Goal: Ask a question

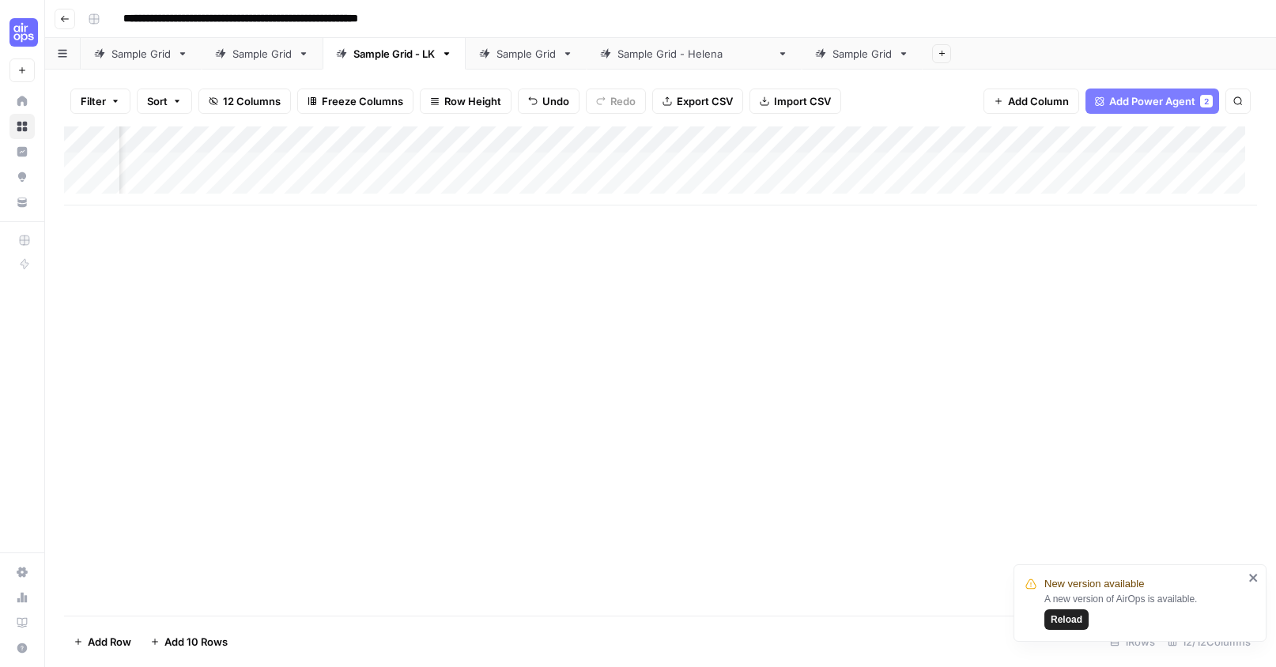
scroll to position [0, 1034]
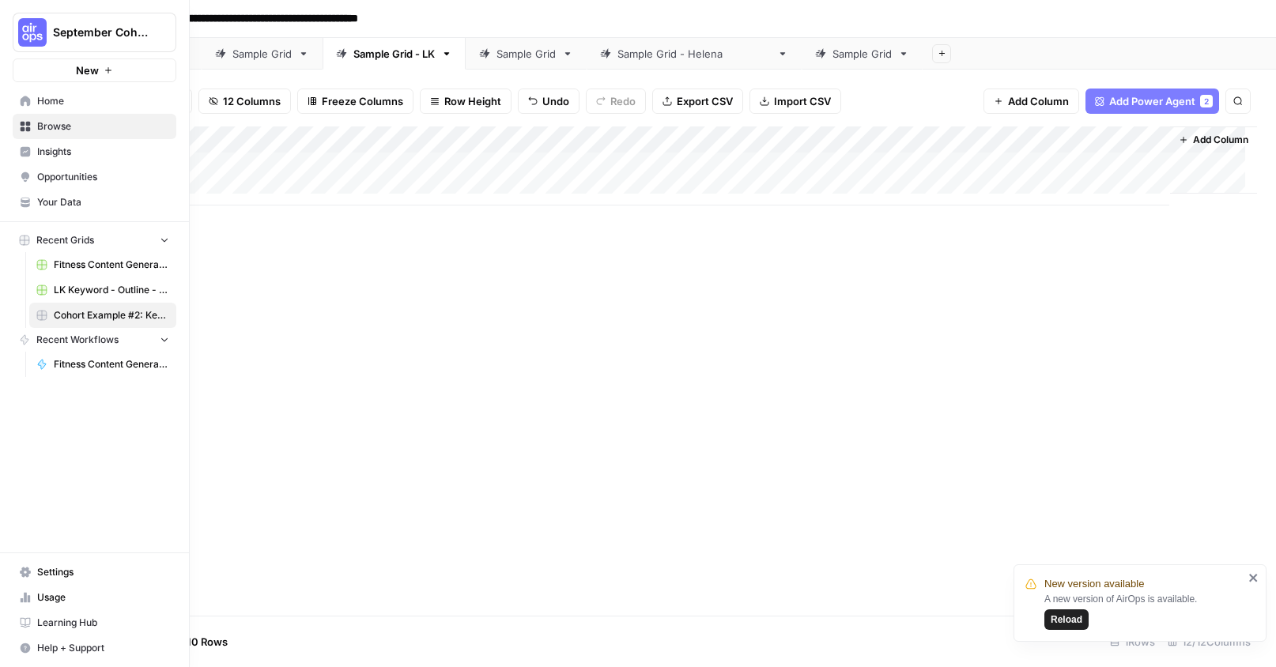
click at [65, 31] on span "September Cohort" at bounding box center [101, 32] width 96 height 16
click at [103, 138] on span "SproutSocial" at bounding box center [152, 144] width 209 height 16
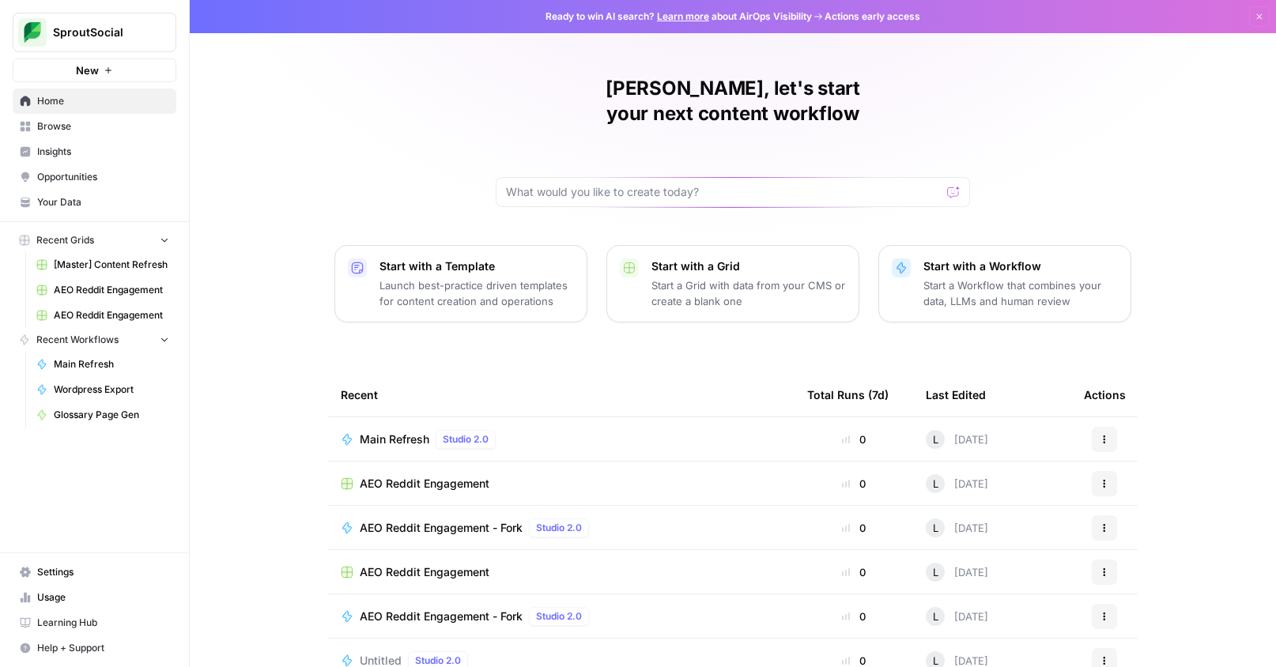
click at [105, 268] on span "[Master] Content Refresh" at bounding box center [111, 265] width 115 height 14
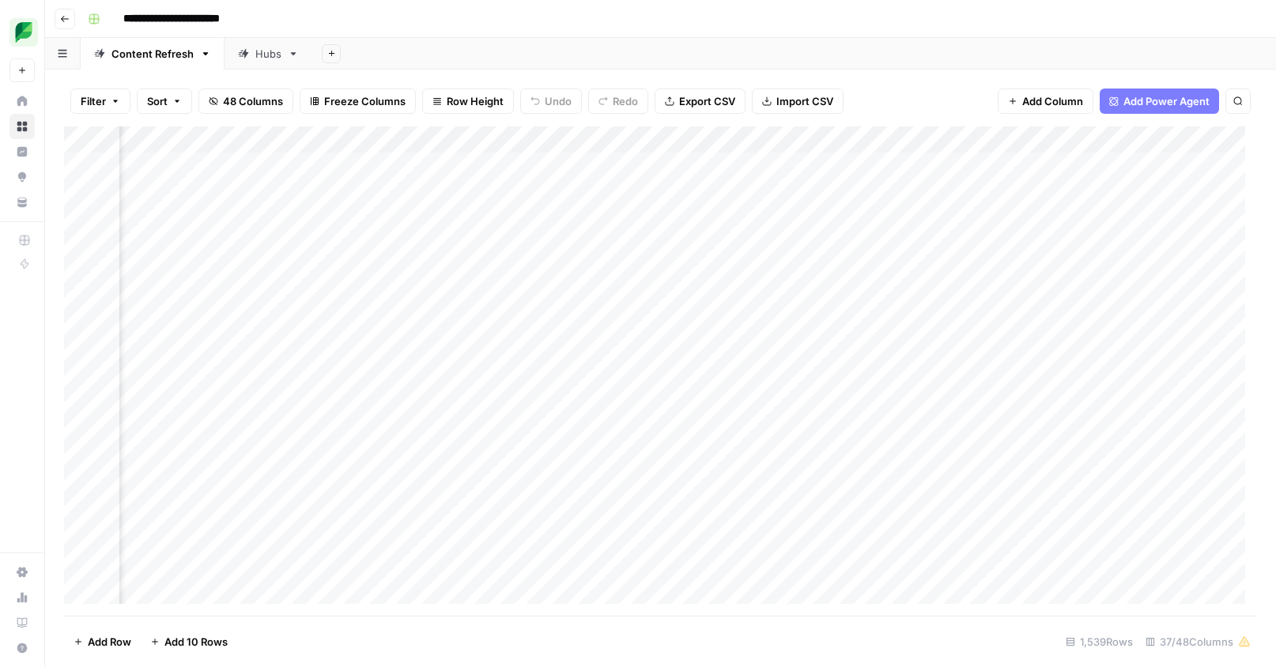
scroll to position [0, 1212]
click at [1130, 139] on div "Add Column" at bounding box center [660, 370] width 1193 height 489
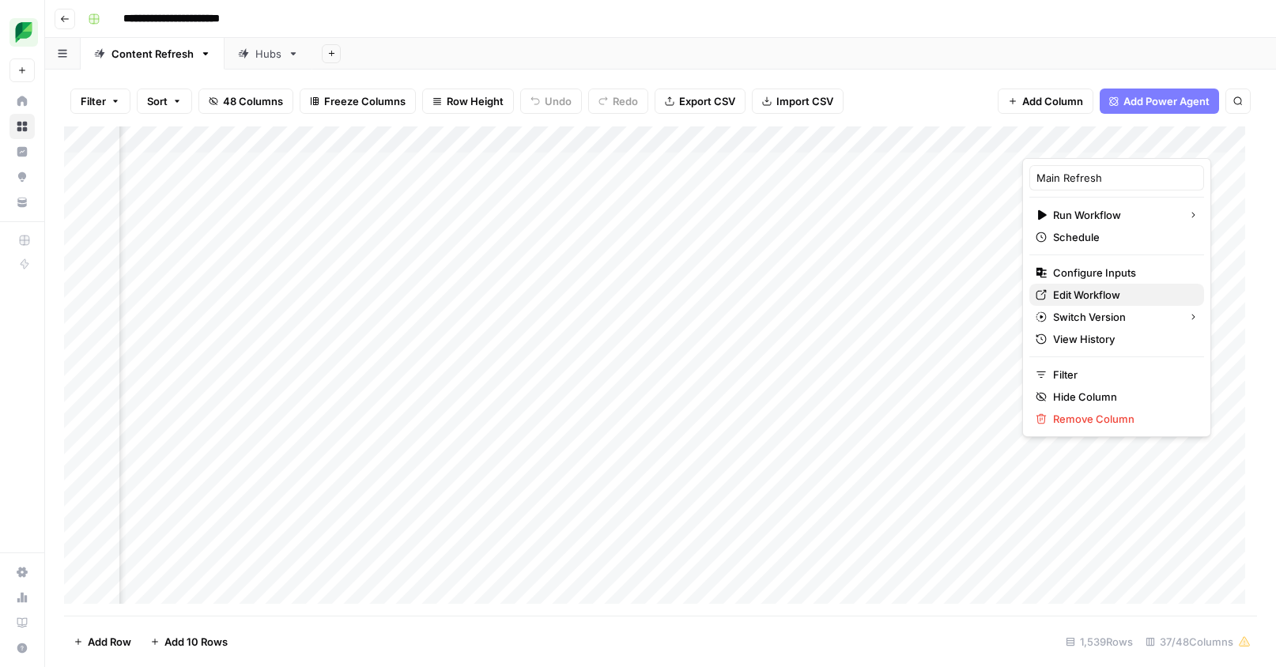
click at [1085, 303] on link "Edit Workflow" at bounding box center [1116, 295] width 175 height 22
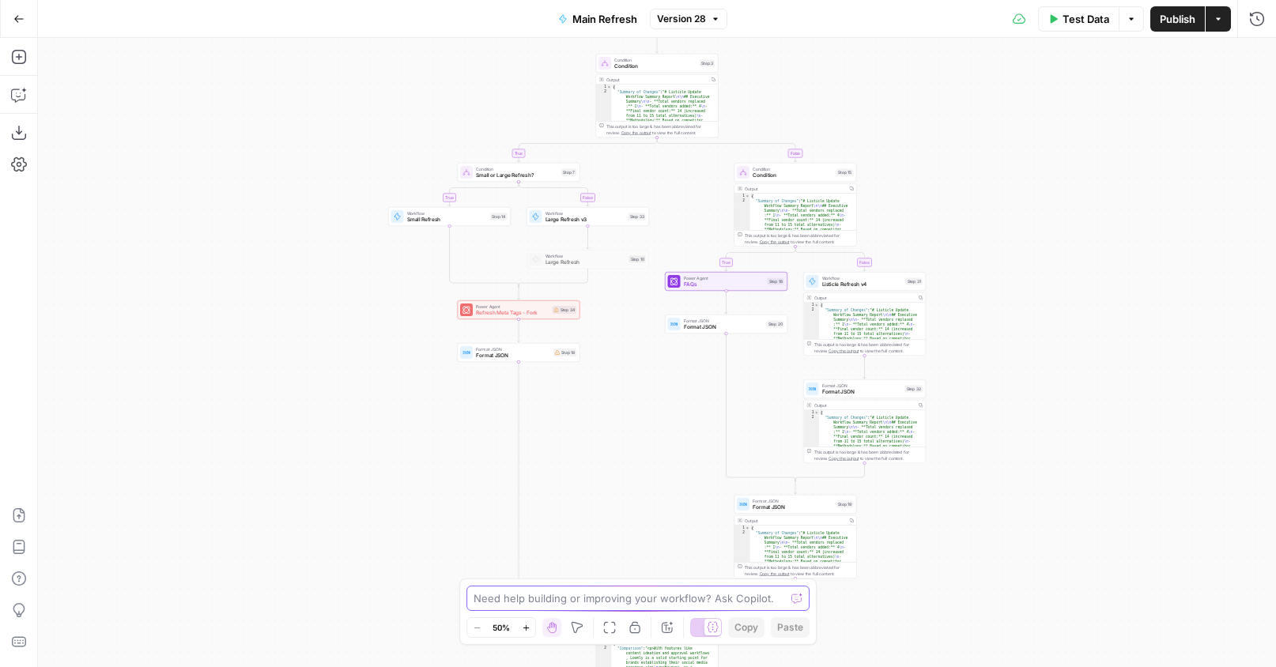
click at [629, 594] on textarea at bounding box center [628, 598] width 311 height 16
type textarea "Where in my workflow is it looking at knowledge bases?"
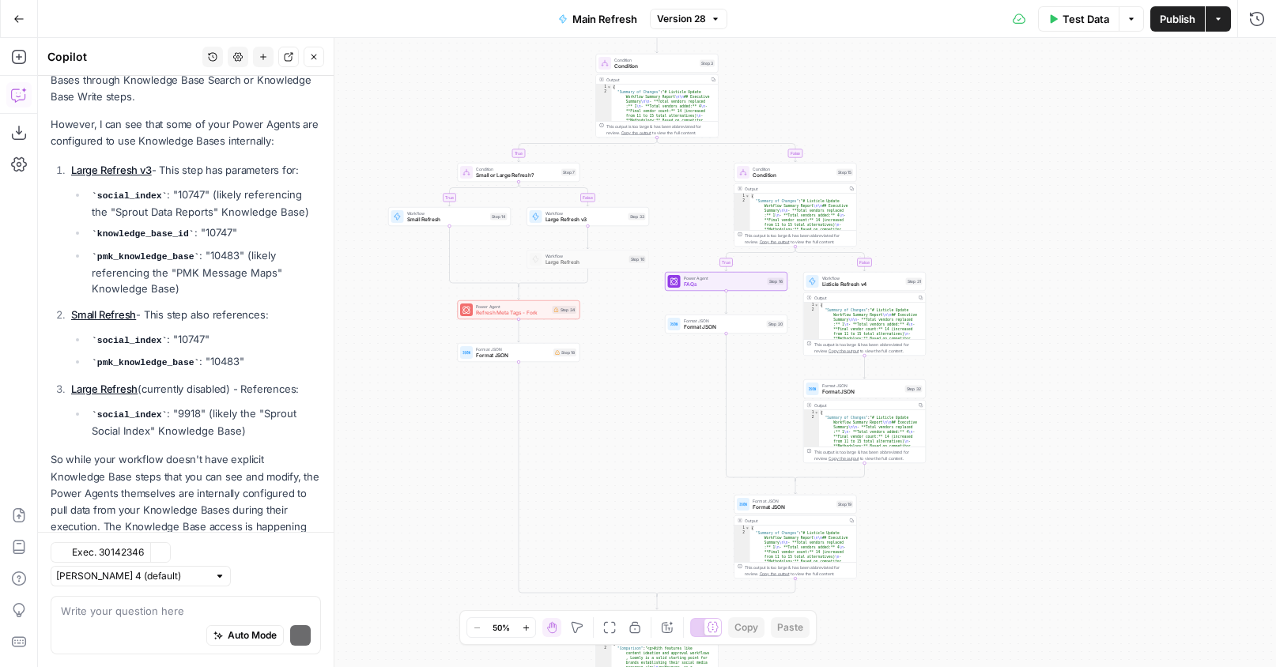
scroll to position [334, 0]
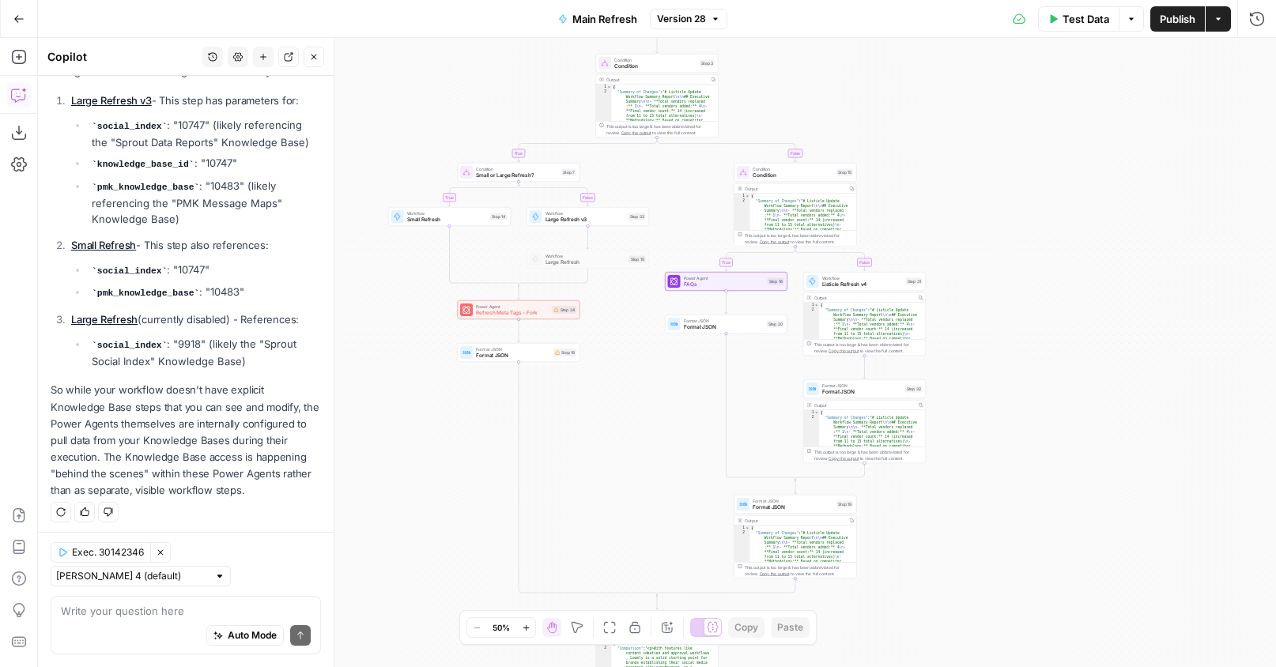
click at [11, 17] on button "Go Back" at bounding box center [19, 19] width 28 height 28
